Goal: Entertainment & Leisure: Consume media (video, audio)

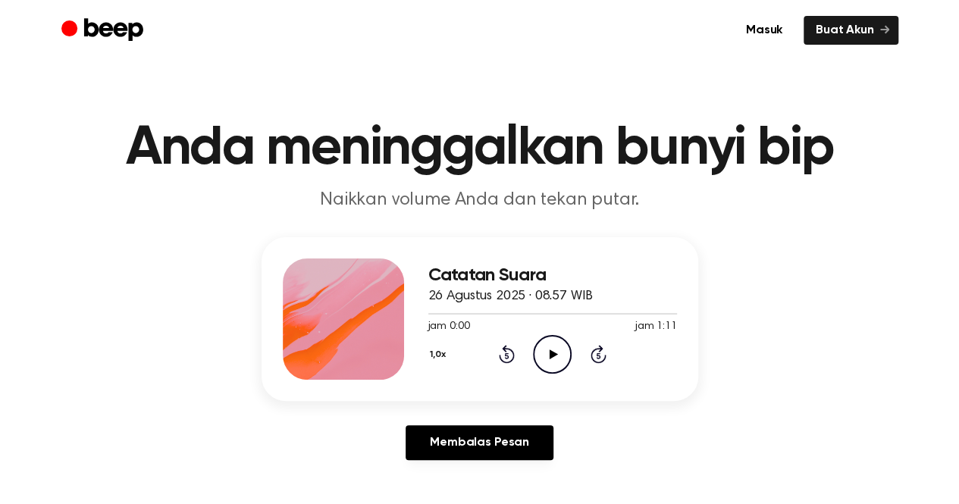
click at [544, 355] on icon "Play Audio" at bounding box center [552, 354] width 39 height 39
click at [561, 351] on icon "Play Audio" at bounding box center [552, 354] width 39 height 39
click at [545, 333] on div "jam 0:00 jam 1:11" at bounding box center [552, 327] width 249 height 16
click at [558, 356] on icon "Play Audio" at bounding box center [552, 354] width 39 height 39
click at [559, 354] on icon "Pause Audio" at bounding box center [552, 354] width 39 height 39
